Goal: Use online tool/utility: Utilize a website feature to perform a specific function

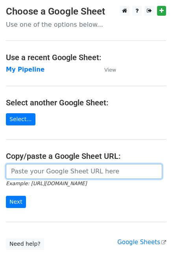
click at [85, 173] on input "url" at bounding box center [84, 171] width 156 height 15
paste input "https://docs.google.com/spreadsheets/d/1U_mQk6aSlQtYKjJl1zyBDHA5CHALlrQZ76MJY6o…"
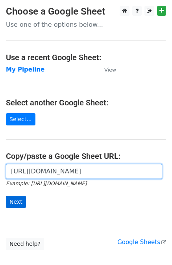
type input "https://docs.google.com/spreadsheets/d/1U_mQk6aSlQtYKjJl1zyBDHA5CHALlrQZ76MJY6o…"
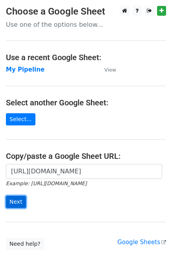
click at [19, 205] on input "Next" at bounding box center [16, 202] width 20 height 12
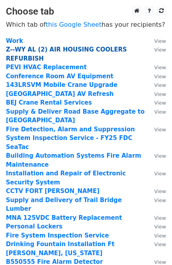
click at [59, 48] on strong "Z--WY AL (2) AIR HOUSING COOLERS REFURBISH" at bounding box center [66, 54] width 121 height 16
